Goal: Transaction & Acquisition: Purchase product/service

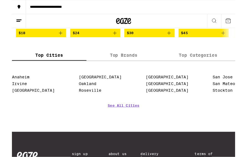
scroll to position [292, 0]
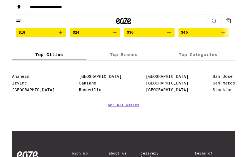
click at [86, 87] on link "[GEOGRAPHIC_DATA]" at bounding box center [97, 84] width 47 height 5
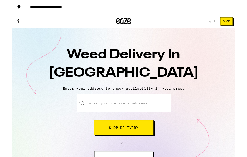
click at [133, 111] on input "Enter your delivery address" at bounding box center [124, 114] width 104 height 19
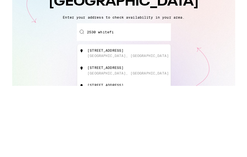
click at [86, 132] on div "[STREET_ADDRESS]" at bounding box center [132, 137] width 99 height 11
type input "[STREET_ADDRESS]"
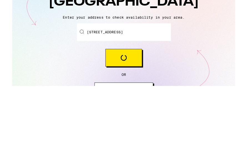
scroll to position [79, 0]
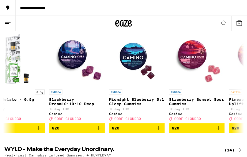
scroll to position [0, 1337]
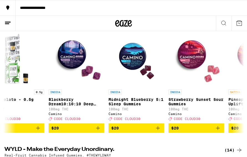
click at [160, 130] on icon "Add to bag" at bounding box center [158, 128] width 4 height 4
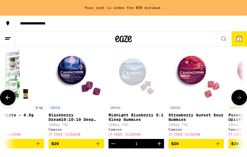
click at [160, 147] on icon "Increment" at bounding box center [159, 143] width 7 height 7
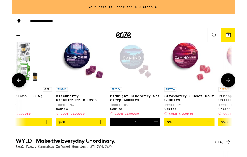
scroll to position [83, 0]
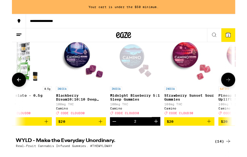
click at [115, 136] on icon "Decrement" at bounding box center [113, 134] width 7 height 7
click at [116, 137] on icon "Decrement" at bounding box center [113, 134] width 7 height 7
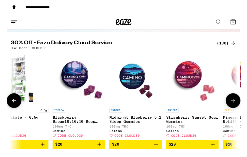
scroll to position [0, 0]
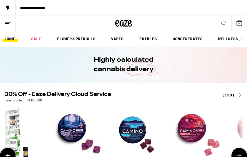
click at [224, 23] on icon at bounding box center [224, 23] width 7 height 7
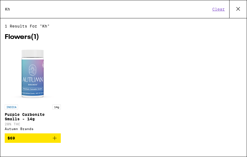
type input "K"
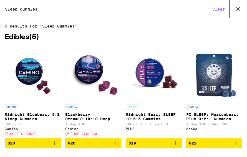
type input "Sleep gummies"
